Goal: Information Seeking & Learning: Learn about a topic

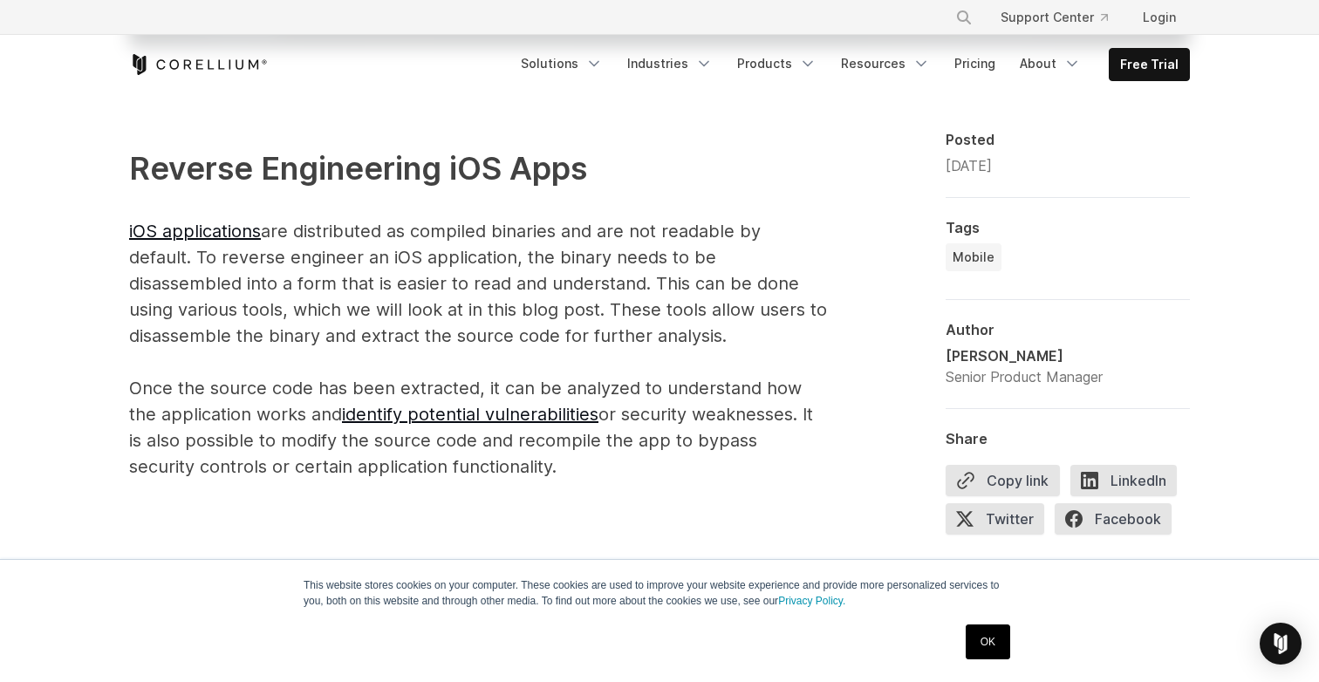
scroll to position [1094, 0]
click at [290, 224] on p "Reverse Engineering iOS Apps iOS applications are distributed as compiled binar…" at bounding box center [478, 311] width 698 height 335
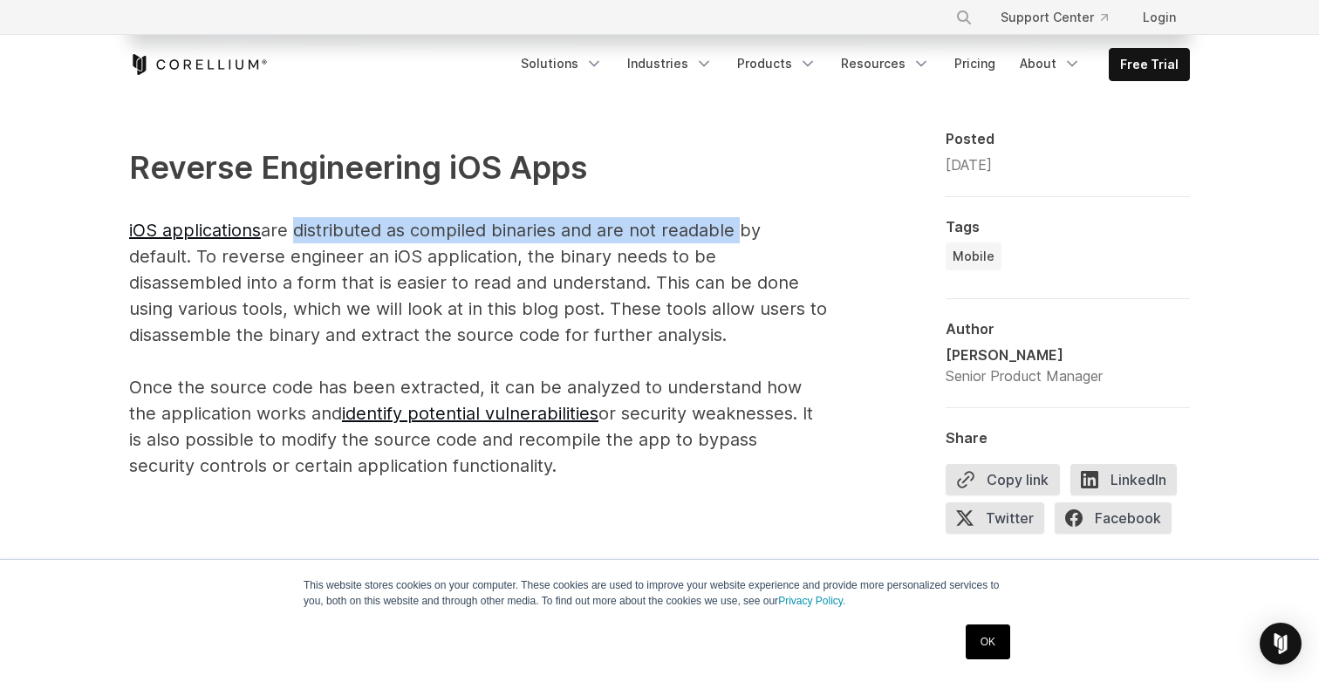
drag, startPoint x: 290, startPoint y: 224, endPoint x: 676, endPoint y: 245, distance: 387.0
click at [674, 242] on p "Reverse Engineering iOS Apps iOS applications are distributed as compiled binar…" at bounding box center [478, 311] width 698 height 335
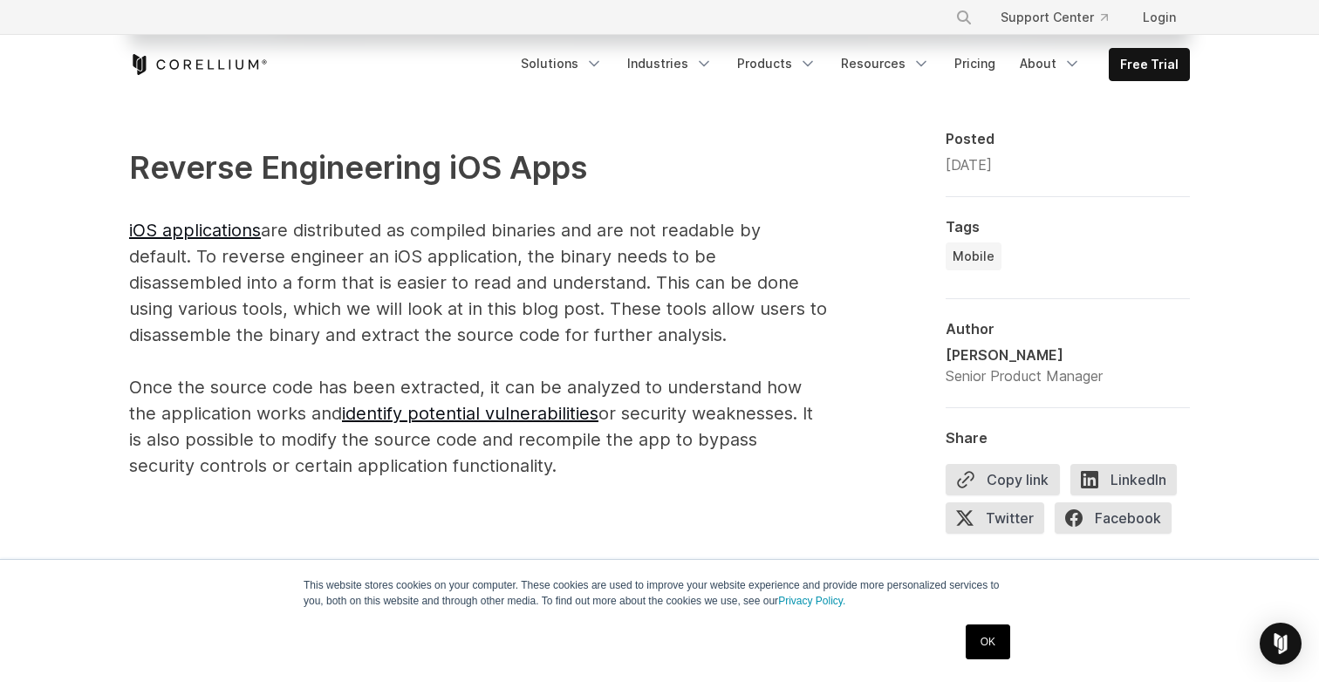
click at [699, 253] on p "Reverse Engineering iOS Apps iOS applications are distributed as compiled binar…" at bounding box center [478, 311] width 698 height 335
click at [212, 257] on p "Reverse Engineering iOS Apps iOS applications are distributed as compiled binar…" at bounding box center [478, 311] width 698 height 335
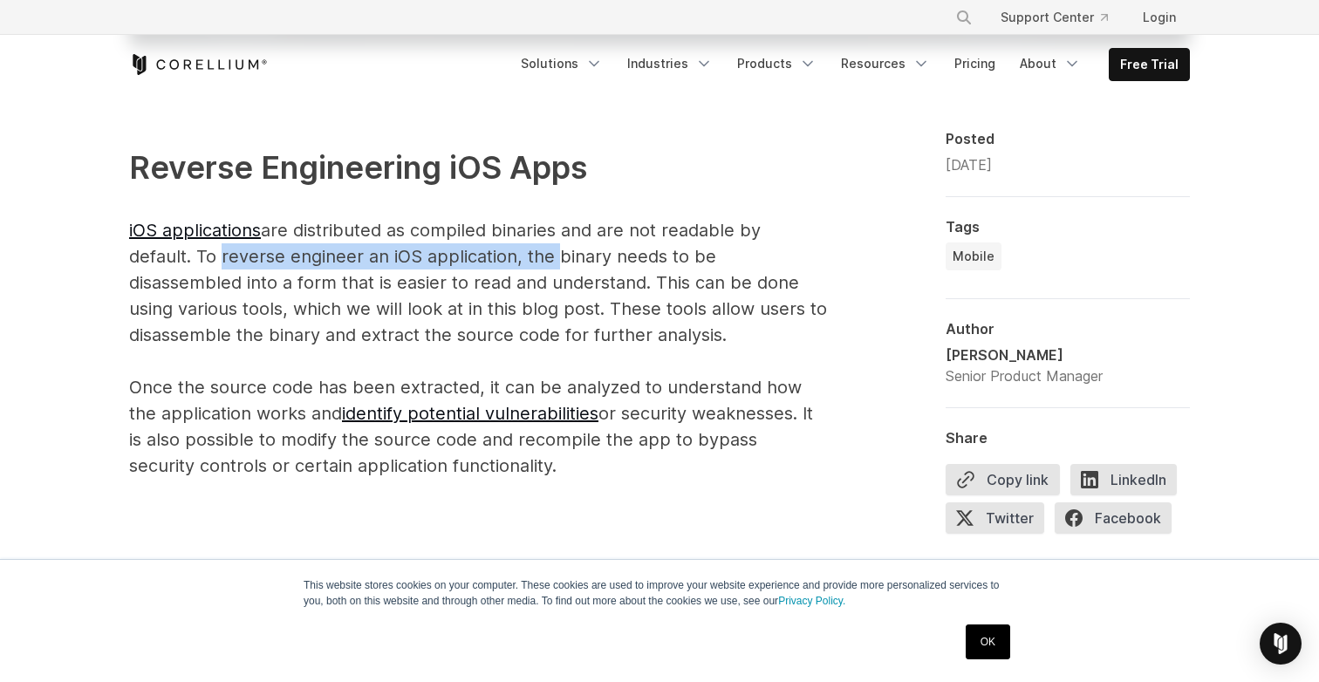
drag, startPoint x: 212, startPoint y: 257, endPoint x: 528, endPoint y: 258, distance: 315.7
click at [528, 258] on p "Reverse Engineering iOS Apps iOS applications are distributed as compiled binar…" at bounding box center [478, 311] width 698 height 335
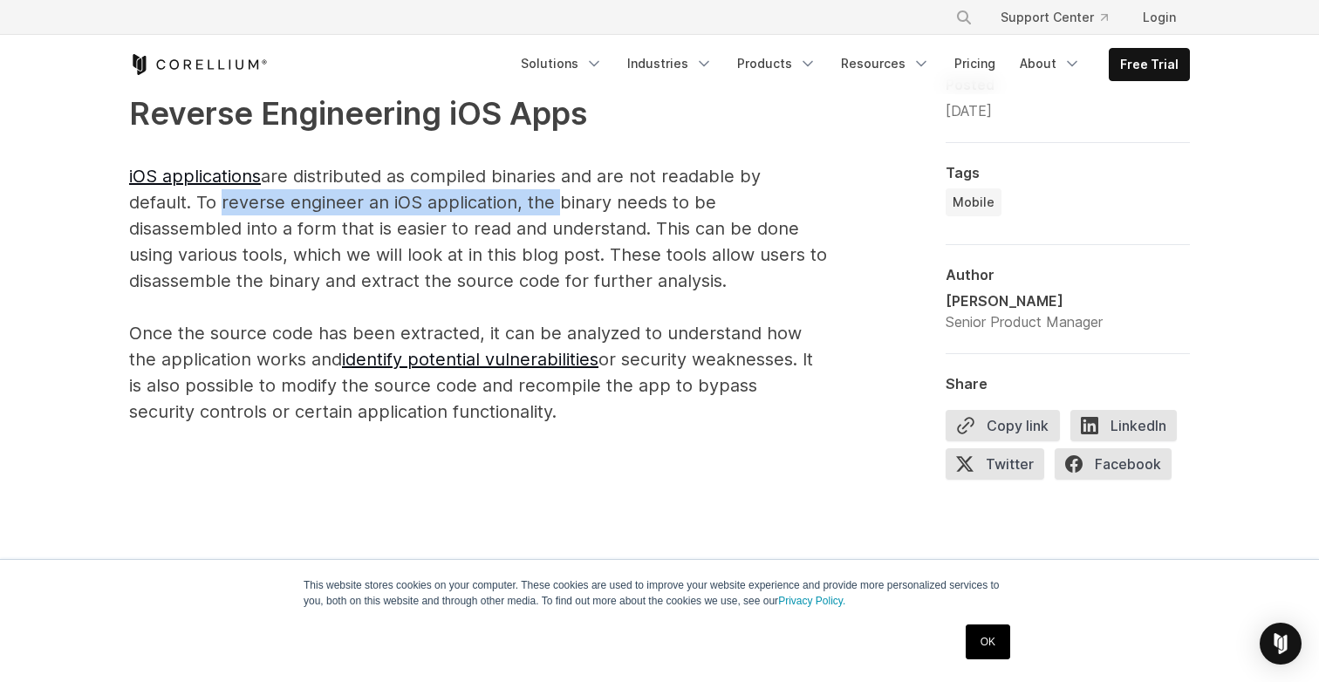
scroll to position [1162, 0]
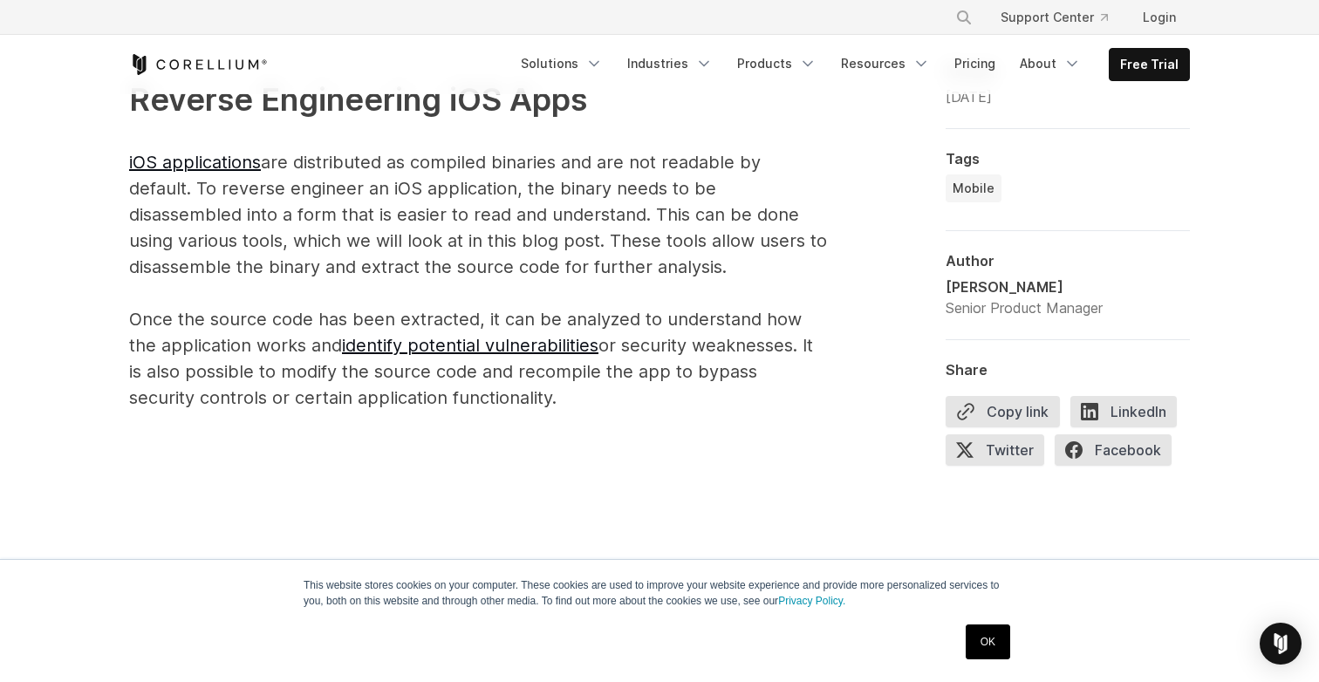
click at [168, 217] on p "Reverse Engineering iOS Apps iOS applications are distributed as compiled binar…" at bounding box center [478, 243] width 698 height 335
click at [195, 199] on p "Reverse Engineering iOS Apps iOS applications are distributed as compiled binar…" at bounding box center [478, 244] width 698 height 335
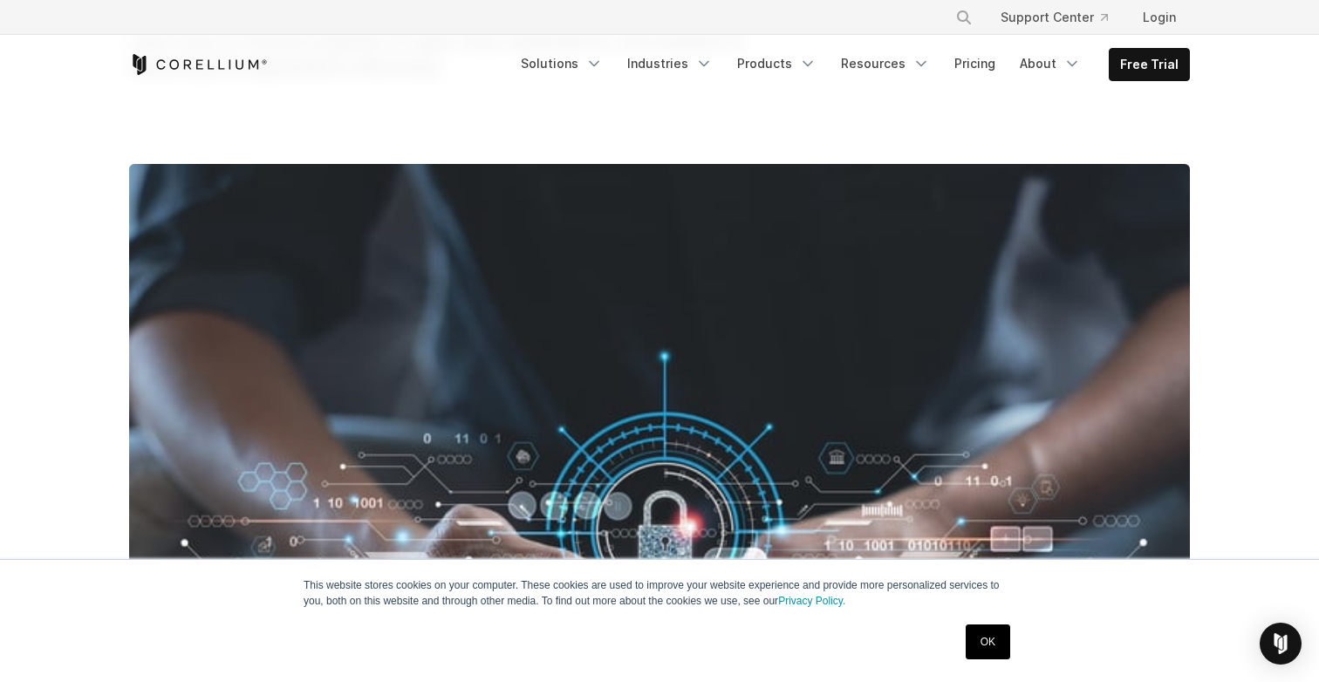
scroll to position [263, 0]
